Goal: Transaction & Acquisition: Obtain resource

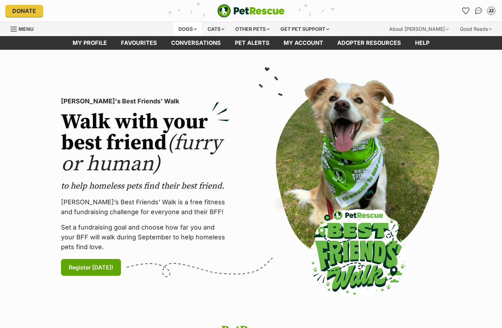
click at [183, 27] on div "Dogs" at bounding box center [188, 29] width 28 height 14
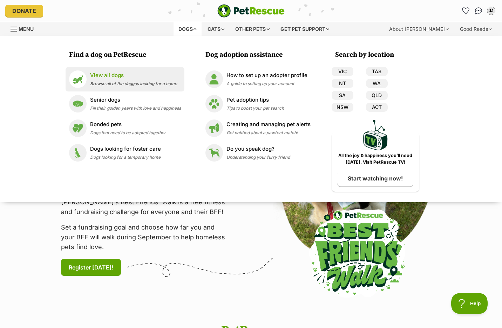
click at [120, 76] on p "View all dogs" at bounding box center [133, 76] width 87 height 8
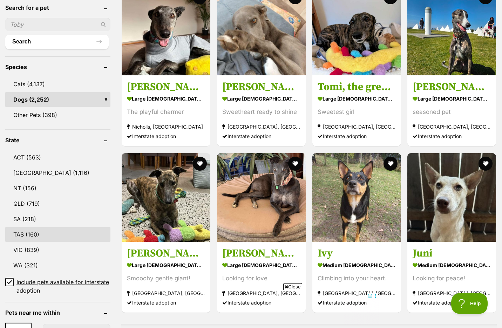
scroll to position [257, 0]
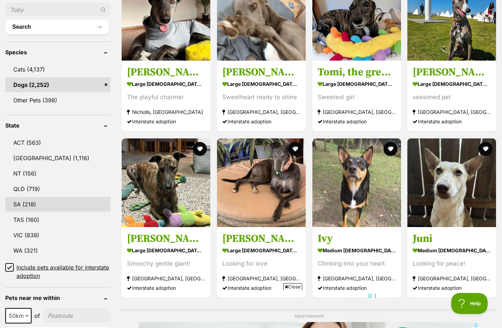
click at [33, 203] on link "SA (218)" at bounding box center [57, 204] width 105 height 15
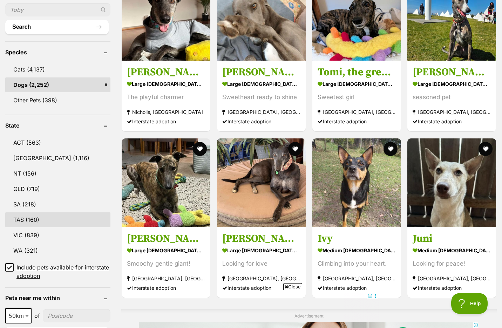
scroll to position [257, 0]
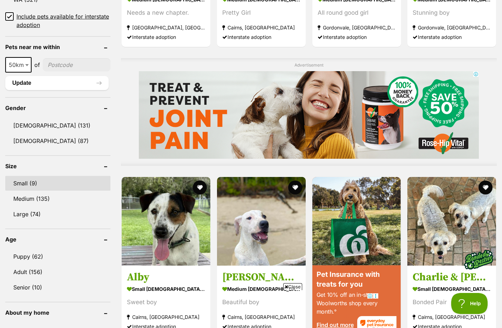
scroll to position [515, 0]
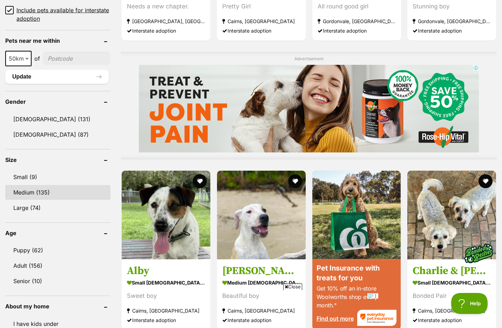
click at [42, 192] on link "Medium (135)" at bounding box center [57, 192] width 105 height 15
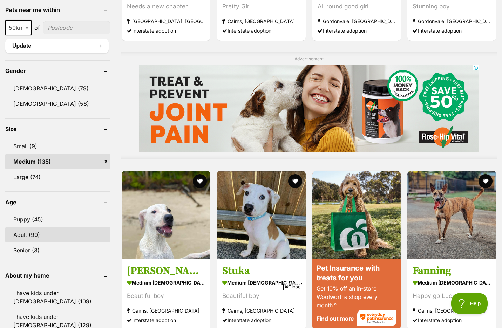
click at [31, 236] on link "Adult (90)" at bounding box center [57, 235] width 105 height 15
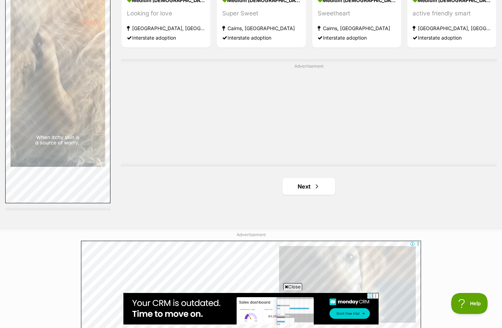
scroll to position [1204, 0]
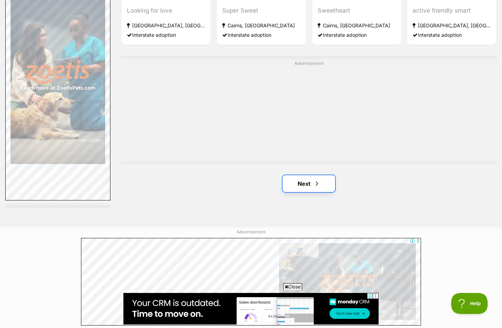
click at [306, 189] on link "Next" at bounding box center [309, 183] width 53 height 17
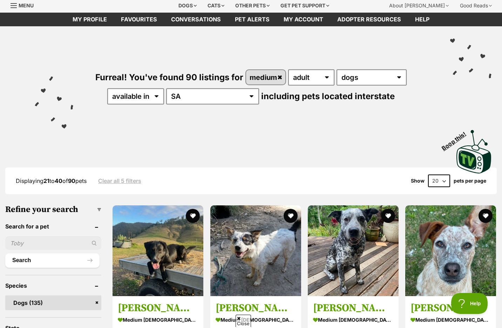
click at [446, 180] on select "20 40 60" at bounding box center [439, 181] width 22 height 13
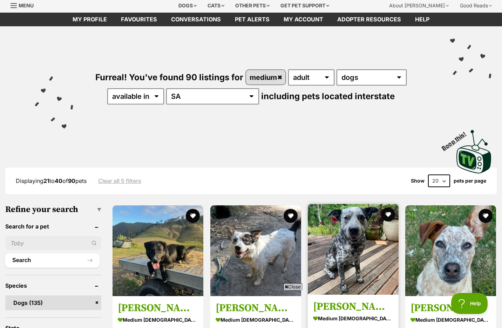
select select "60"
click at [428, 175] on select "20 40 60" at bounding box center [439, 181] width 22 height 13
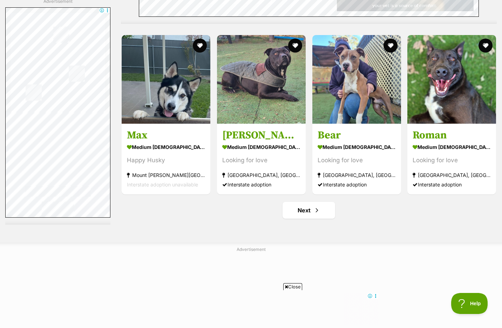
scroll to position [3596, 0]
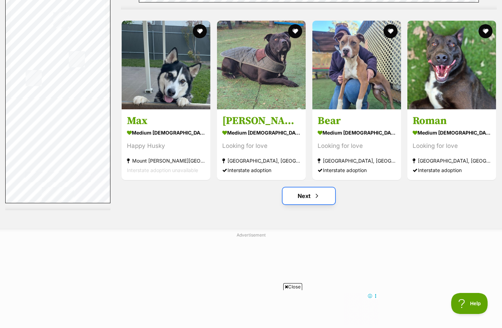
click at [309, 195] on link "Next" at bounding box center [309, 196] width 53 height 17
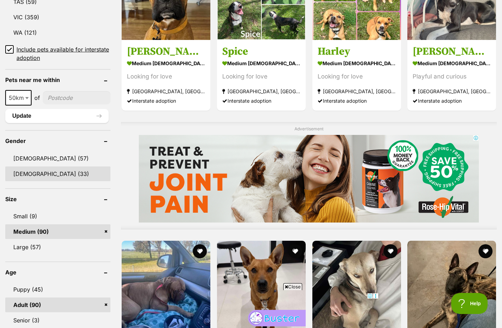
click at [42, 176] on link "Female (33)" at bounding box center [57, 174] width 105 height 15
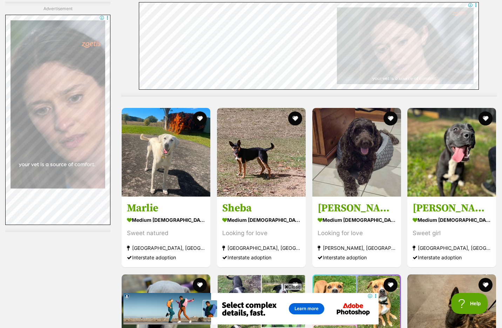
scroll to position [1298, 0]
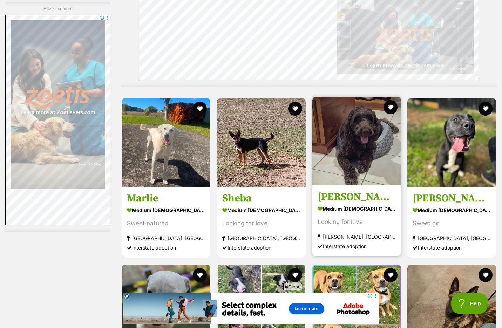
click at [367, 128] on img at bounding box center [357, 141] width 89 height 89
